Goal: Task Accomplishment & Management: Manage account settings

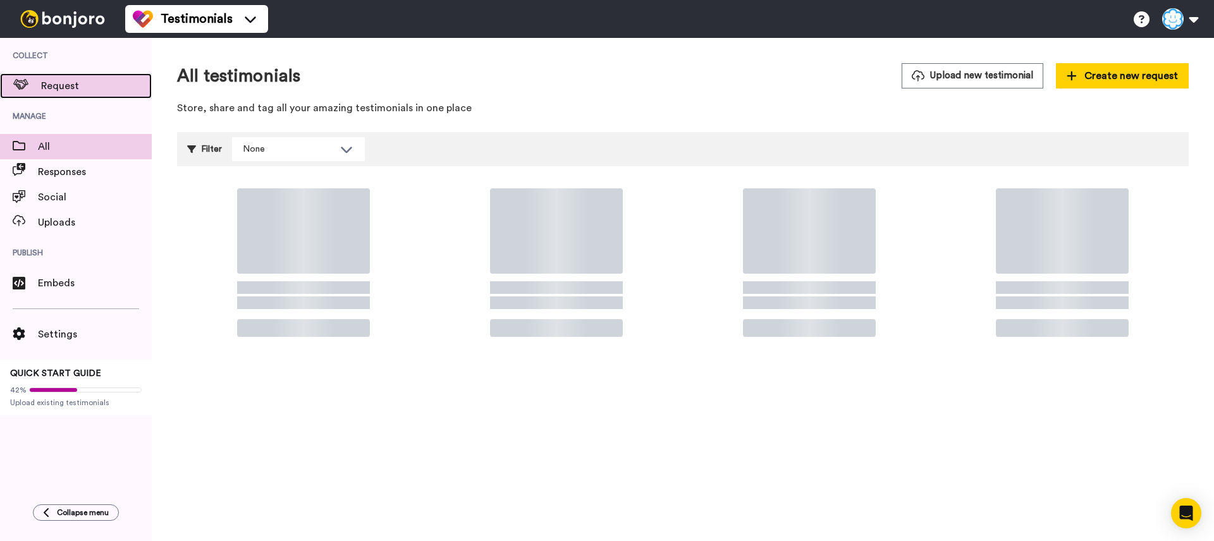
click at [92, 89] on span "Request" at bounding box center [96, 85] width 111 height 15
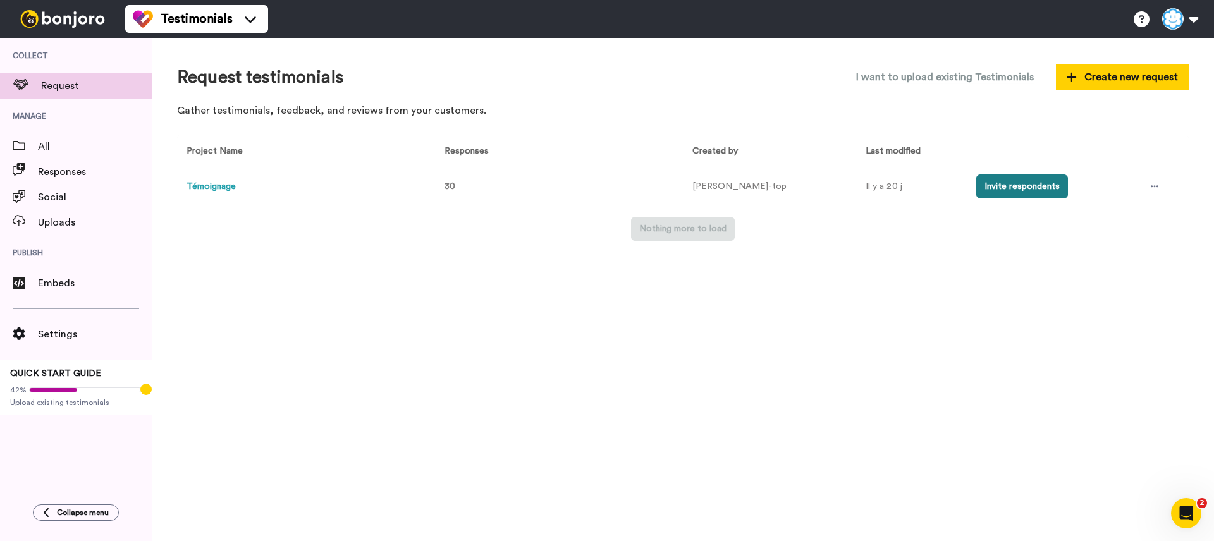
click at [1005, 182] on button "Invite respondents" at bounding box center [1022, 187] width 92 height 24
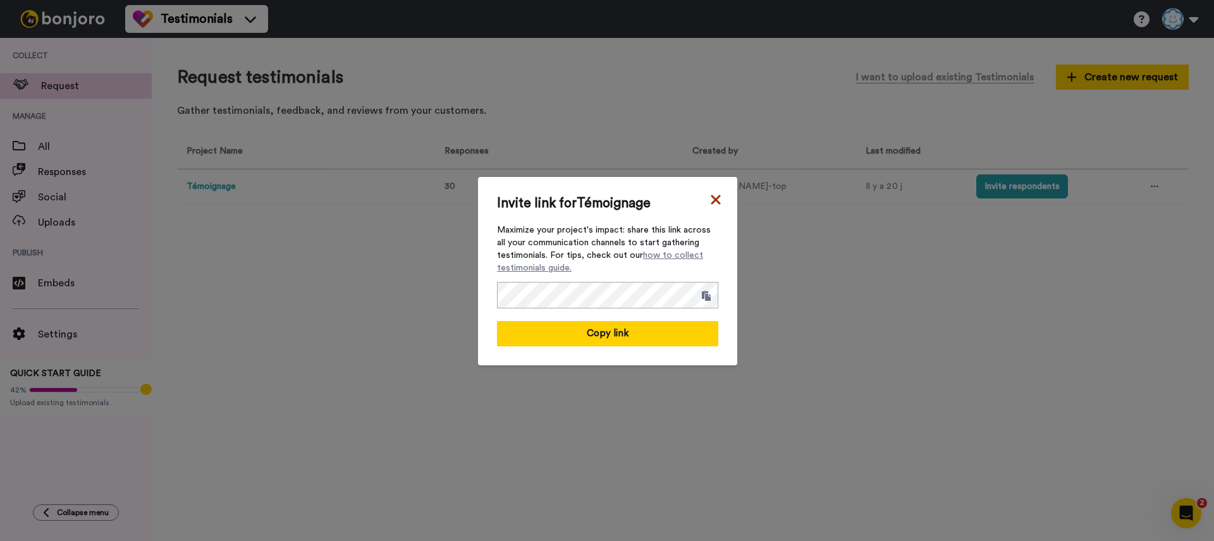
drag, startPoint x: 707, startPoint y: 194, endPoint x: 714, endPoint y: 195, distance: 7.2
click at [707, 194] on div "Invite link for Témoignage Maximize your project's impact: share this link acro…" at bounding box center [607, 271] width 259 height 188
click at [716, 195] on icon at bounding box center [716, 199] width 13 height 15
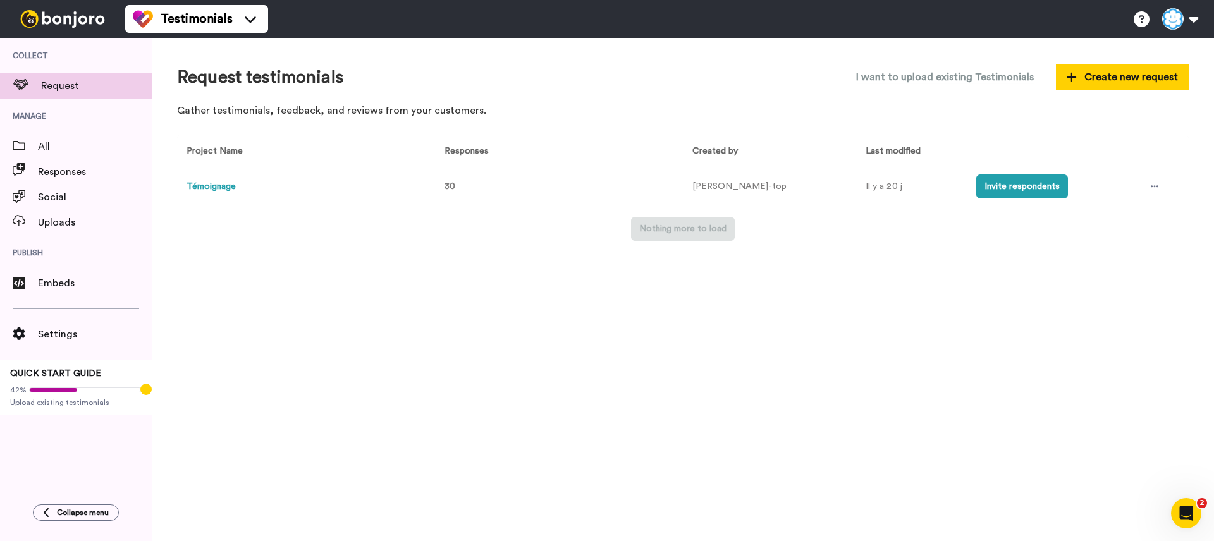
click at [235, 187] on td "Témoignage" at bounding box center [303, 186] width 253 height 35
click at [230, 186] on button "Témoignage" at bounding box center [211, 186] width 49 height 13
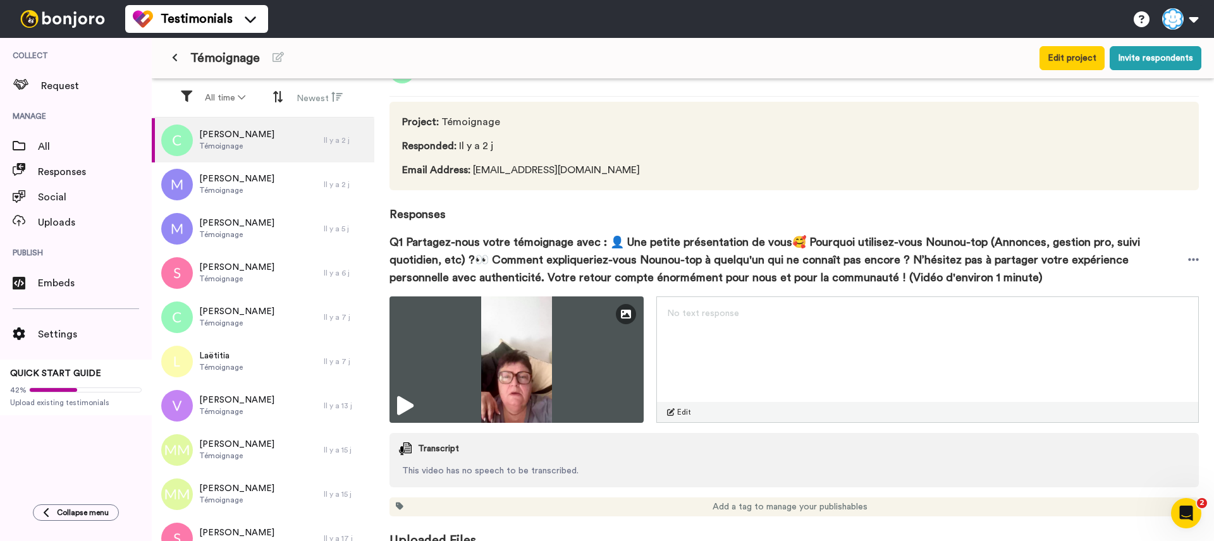
scroll to position [56, 0]
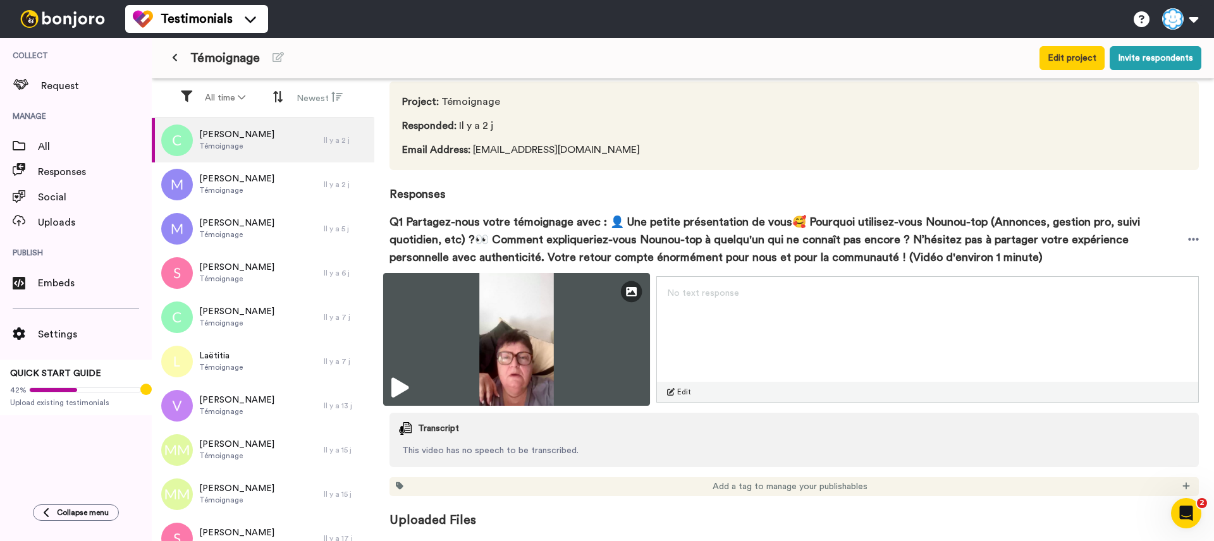
click at [530, 340] on img at bounding box center [516, 339] width 267 height 133
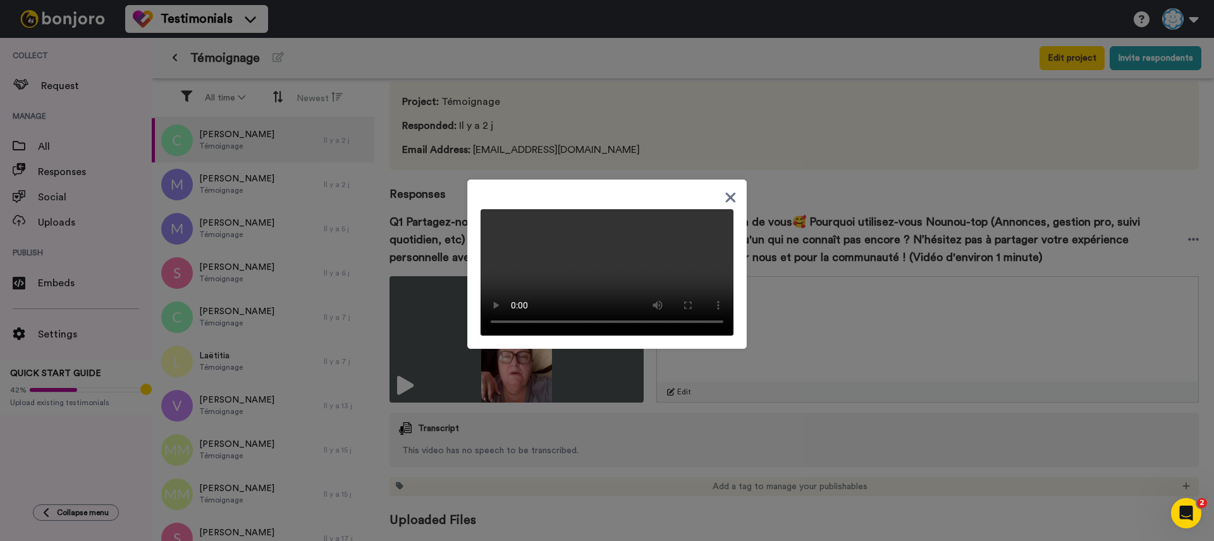
click at [732, 190] on icon at bounding box center [731, 198] width 12 height 16
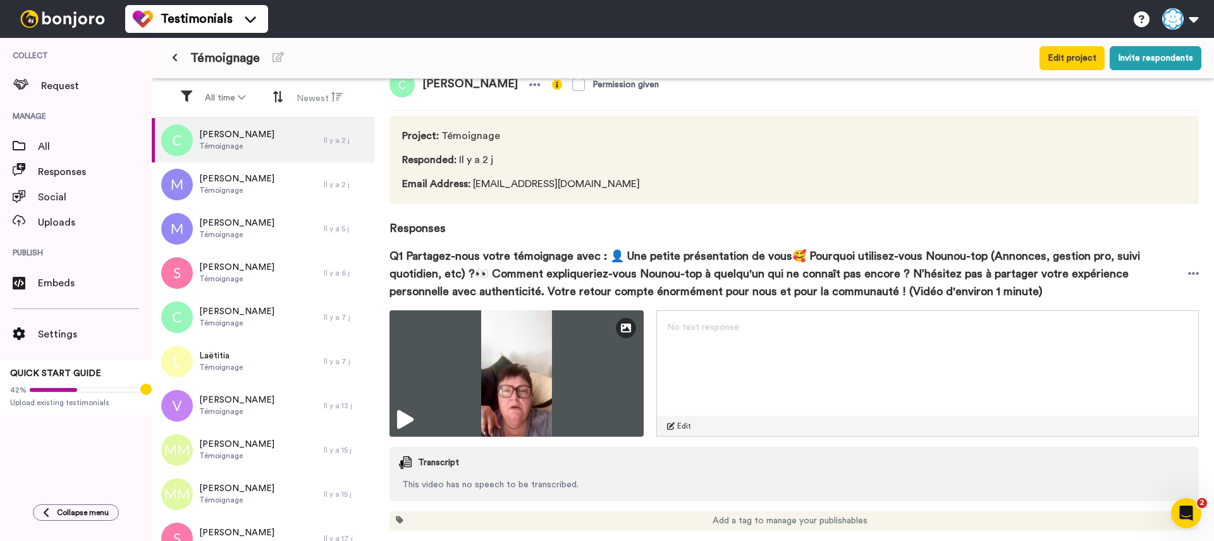
scroll to position [7, 0]
